Goal: Check status: Check status

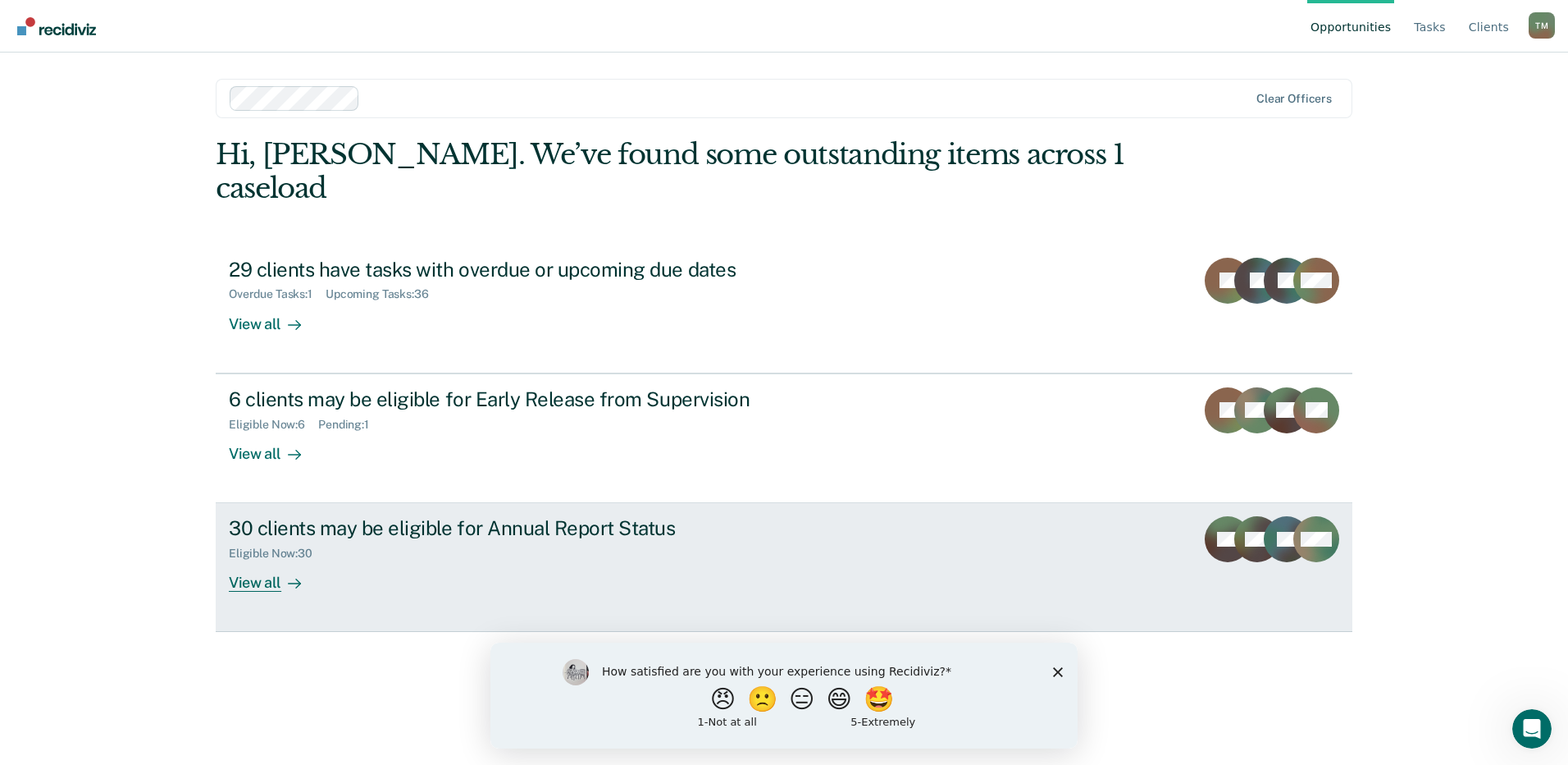
click at [276, 561] on div "View all" at bounding box center [275, 577] width 92 height 32
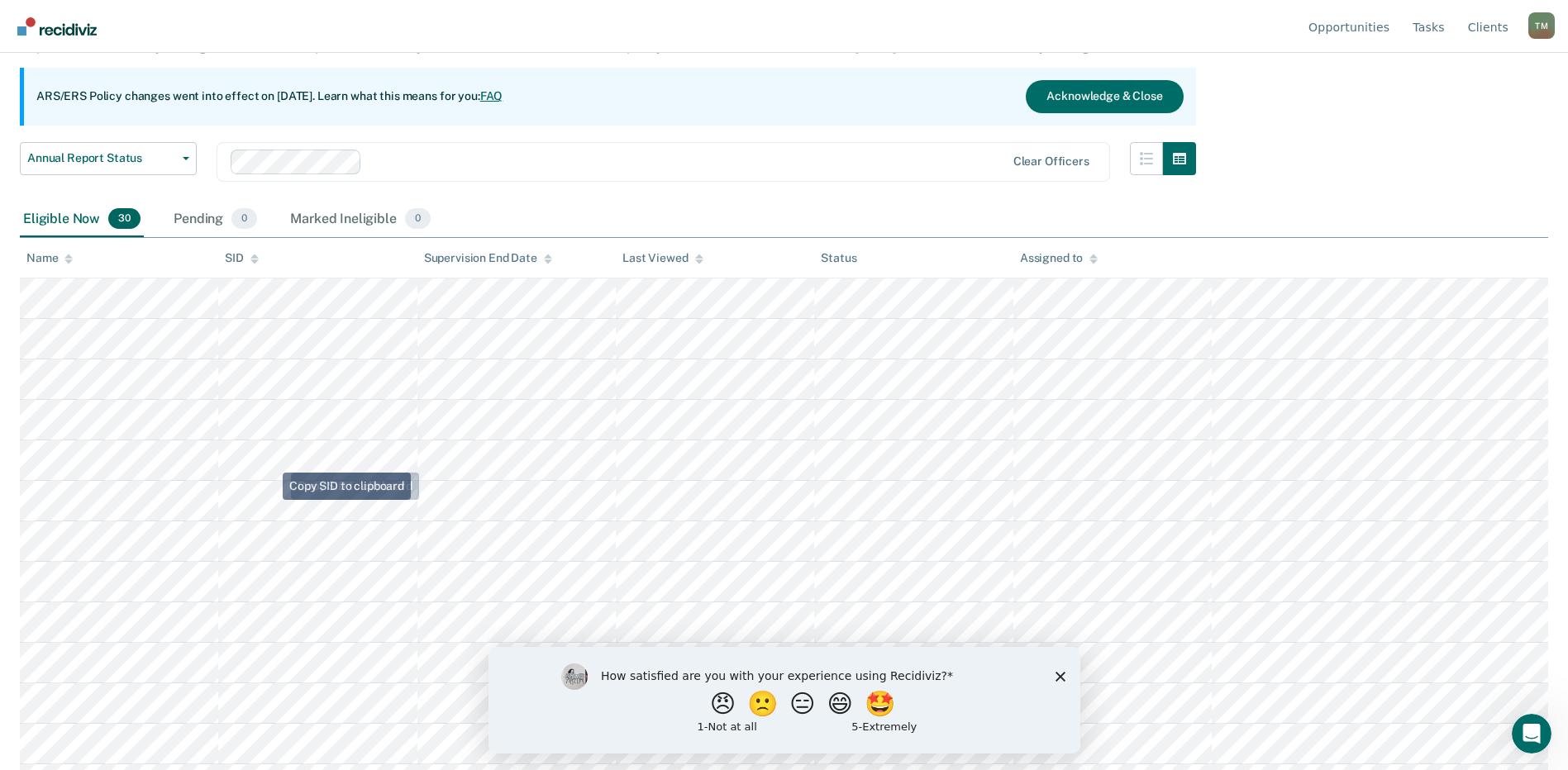
scroll to position [165, 0]
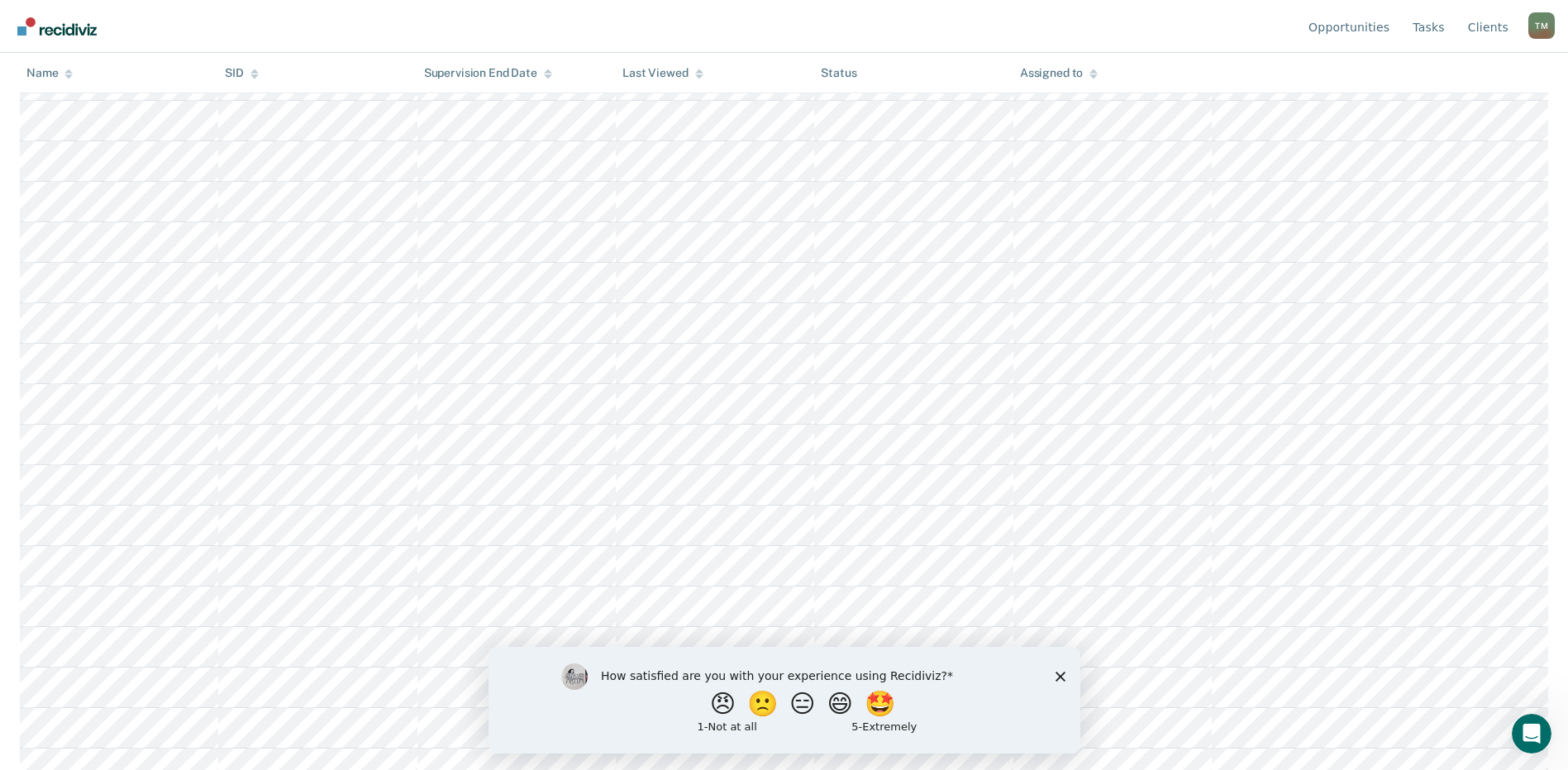
scroll to position [845, 0]
click at [1055, 680] on icon "Close survey" at bounding box center [1059, 676] width 10 height 10
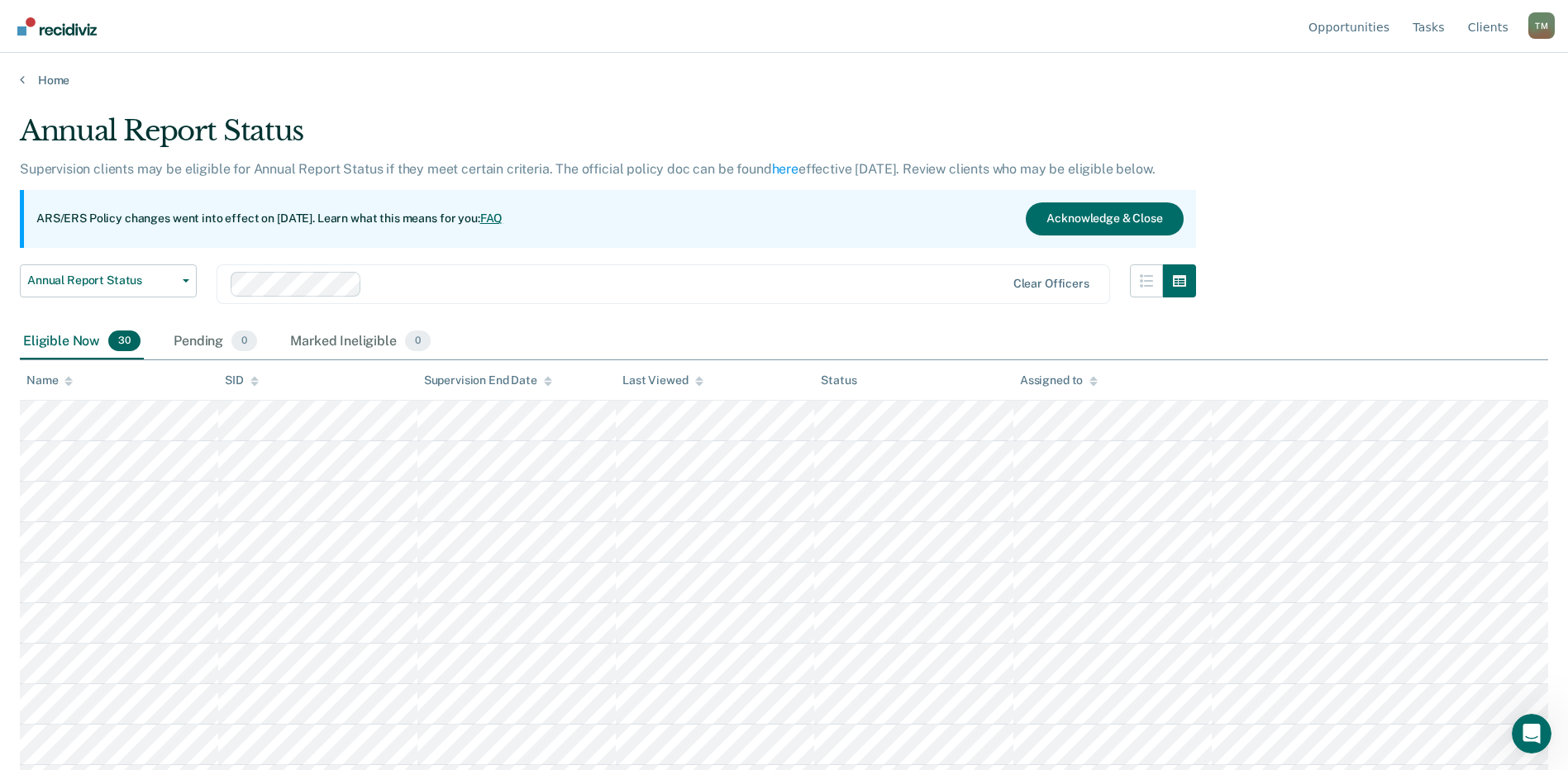
scroll to position [845, 0]
